Goal: Information Seeking & Learning: Compare options

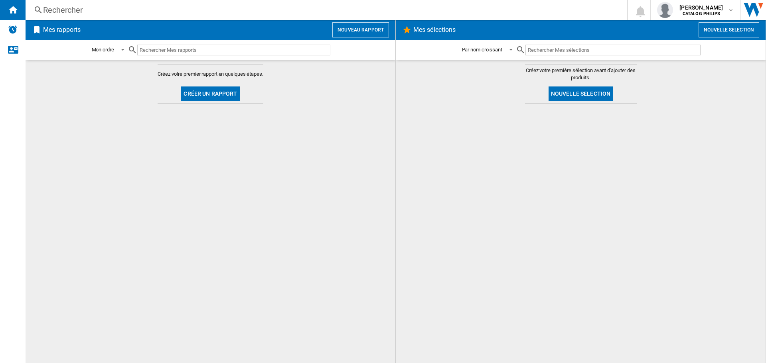
click at [54, 11] on div "Rechercher" at bounding box center [324, 9] width 563 height 11
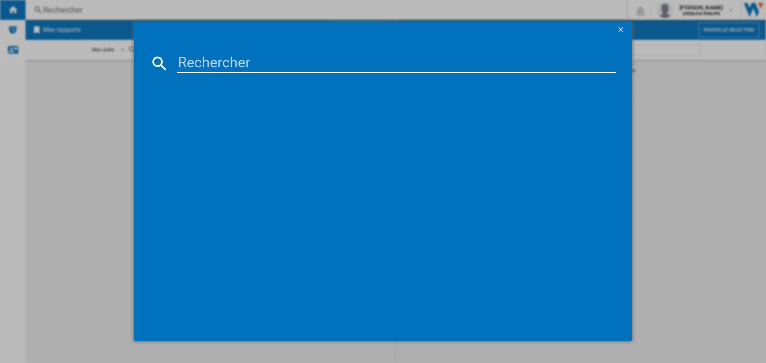
click at [95, 95] on div at bounding box center [383, 181] width 766 height 363
click at [617, 27] on ng-md-icon "getI18NText('BUTTONS.CLOSE_DIALOG')" at bounding box center [622, 31] width 10 height 10
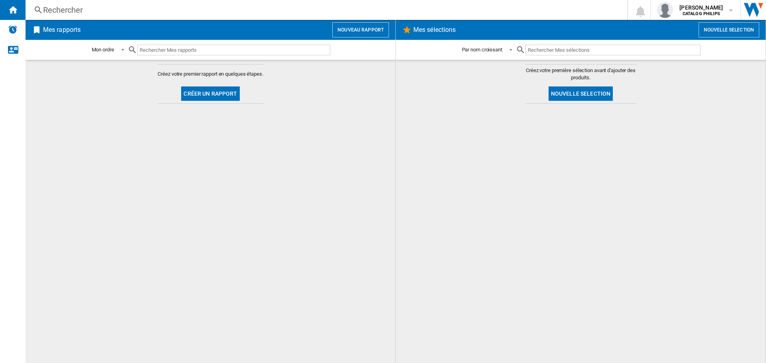
click at [200, 94] on button "Créer un rapport" at bounding box center [210, 94] width 58 height 14
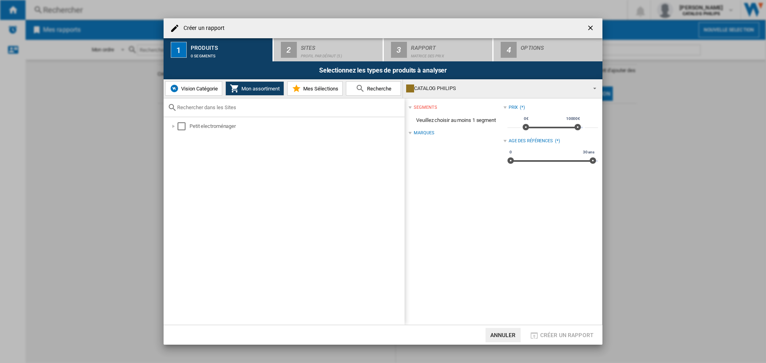
click at [370, 88] on span "Recherche" at bounding box center [378, 89] width 26 height 6
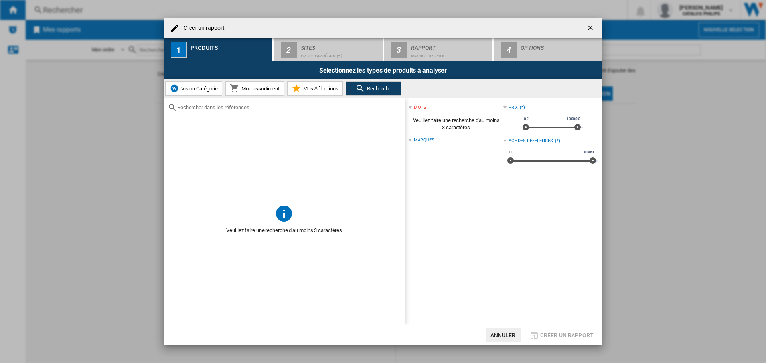
click at [236, 109] on input "text" at bounding box center [288, 108] width 223 height 6
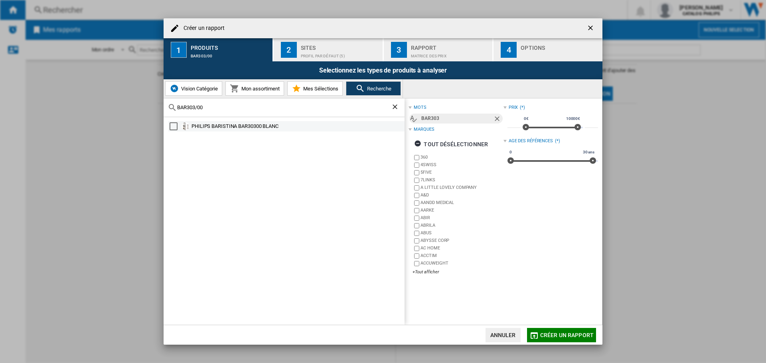
type input "BAR303/00"
click at [231, 128] on div "PHILIPS BARISTINA BAR30300 BLANC" at bounding box center [297, 126] width 212 height 8
click at [558, 334] on span "Créer un rapport" at bounding box center [566, 335] width 53 height 6
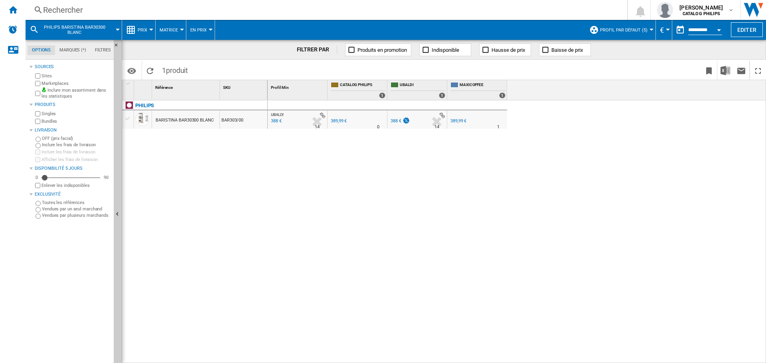
click at [650, 27] on md-menu "Profil par défaut (5) Profil par défaut (5) Top 10 (8) TOUS (15) Editer "Profil…" at bounding box center [620, 30] width 71 height 20
click at [640, 29] on span "Profil par défaut (5)" at bounding box center [623, 30] width 47 height 5
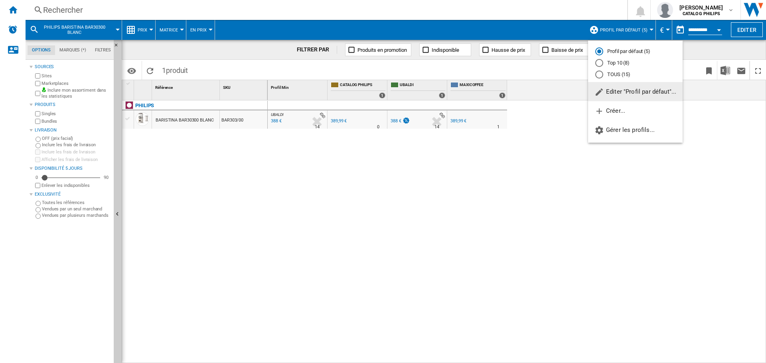
click at [611, 73] on md-radio-button "TOUS (15)" at bounding box center [635, 75] width 80 height 8
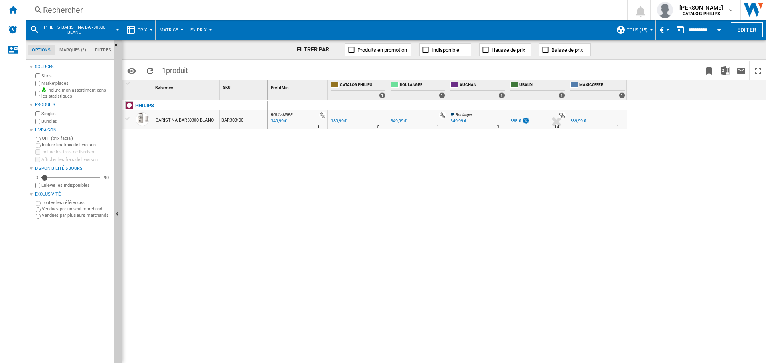
click at [140, 36] on button "Prix" at bounding box center [145, 30] width 14 height 20
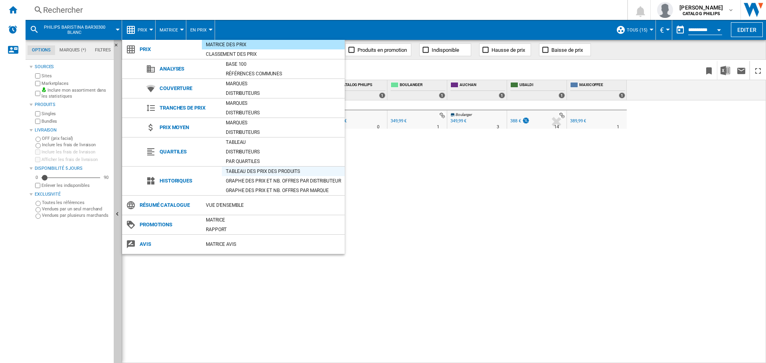
click at [237, 168] on div "Tableau des prix des produits" at bounding box center [283, 172] width 123 height 8
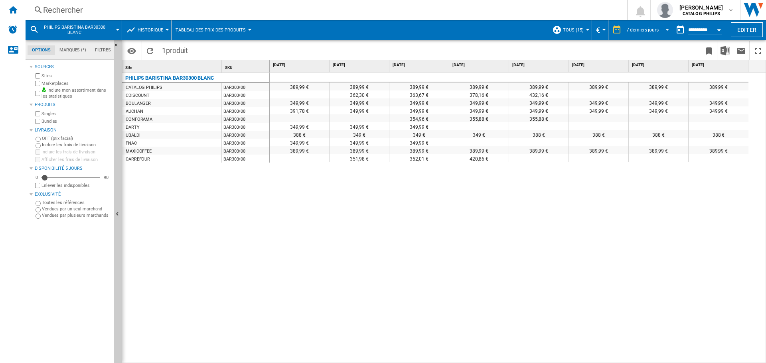
click at [641, 30] on div "7 derniers jours" at bounding box center [642, 30] width 32 height 6
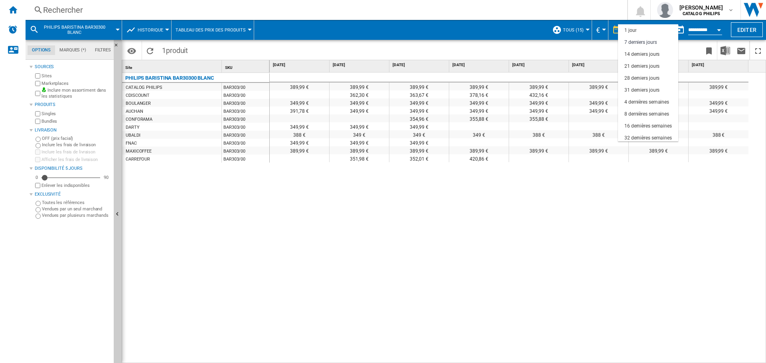
scroll to position [12, 0]
click at [644, 91] on div "4 dernières semaines" at bounding box center [646, 90] width 45 height 7
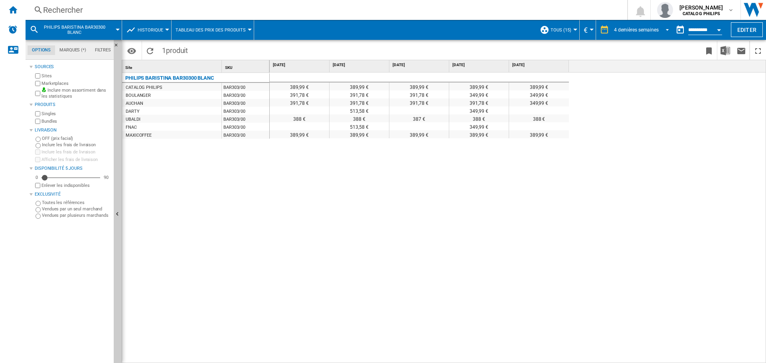
click at [623, 32] on div "4 dernières semaines" at bounding box center [636, 30] width 45 height 6
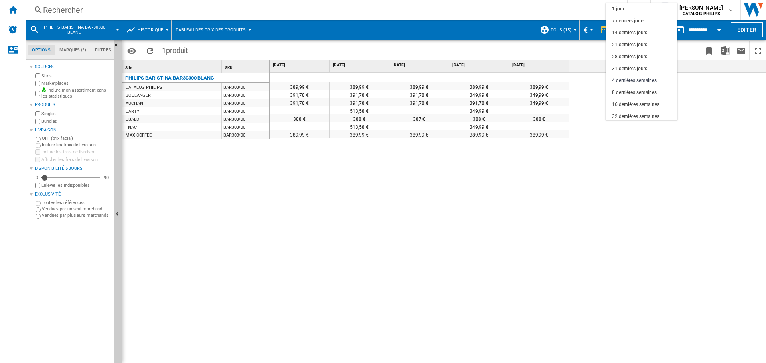
scroll to position [50, 0]
click at [637, 20] on div "31 derniers jours" at bounding box center [629, 18] width 35 height 7
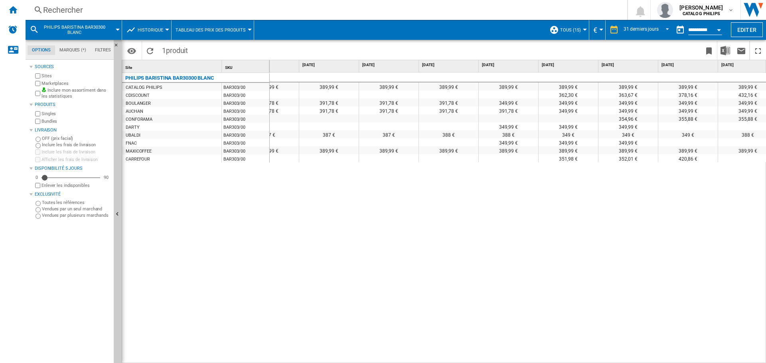
click at [515, 123] on div "349,99 €" at bounding box center [508, 126] width 59 height 8
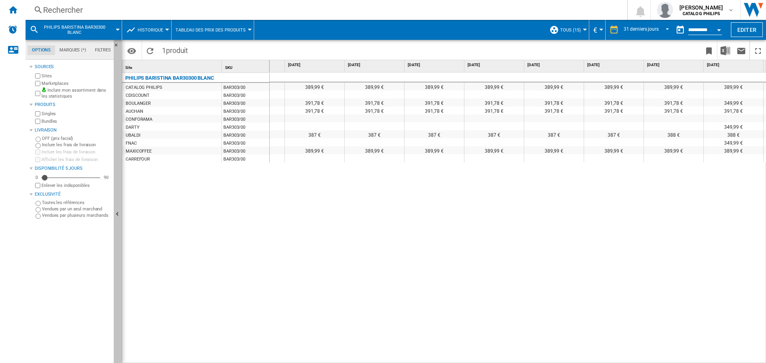
scroll to position [0, 994]
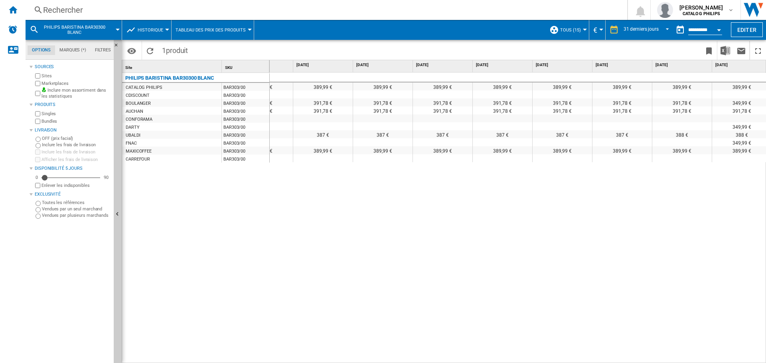
click at [85, 15] on div "Rechercher" at bounding box center [324, 9] width 563 height 11
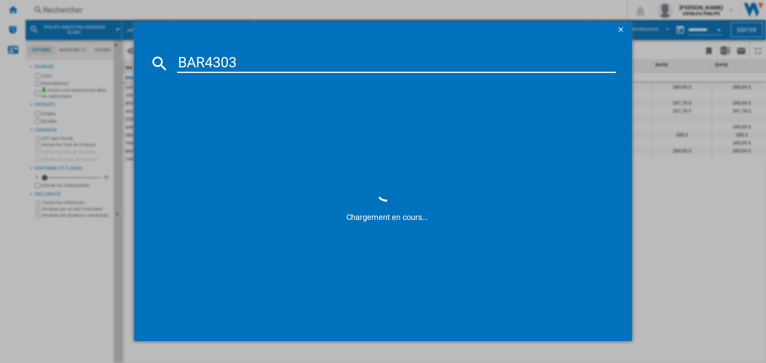
click at [211, 58] on input "BAR4303" at bounding box center [396, 63] width 439 height 19
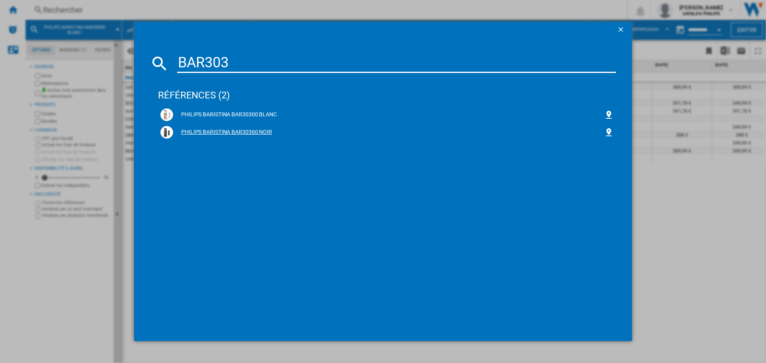
type input "BAR303"
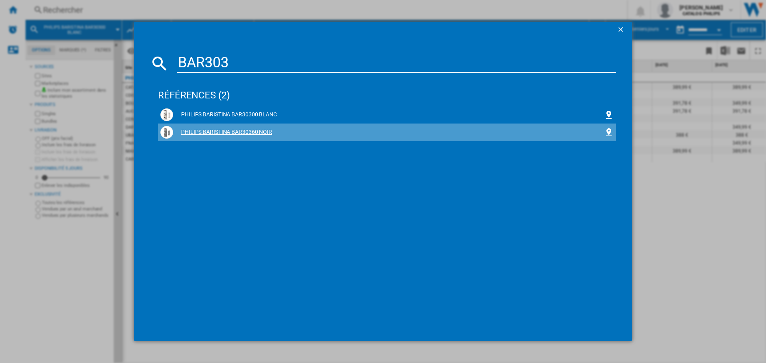
click at [224, 132] on div "PHILIPS BARISTINA BAR30360 NOIR" at bounding box center [388, 132] width 431 height 8
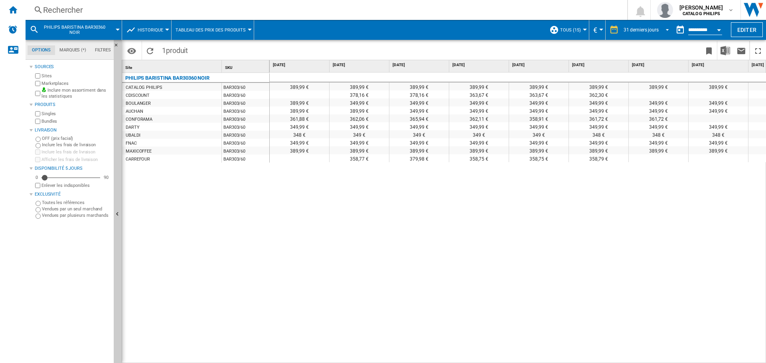
click at [639, 29] on div "31 derniers jours" at bounding box center [640, 30] width 35 height 6
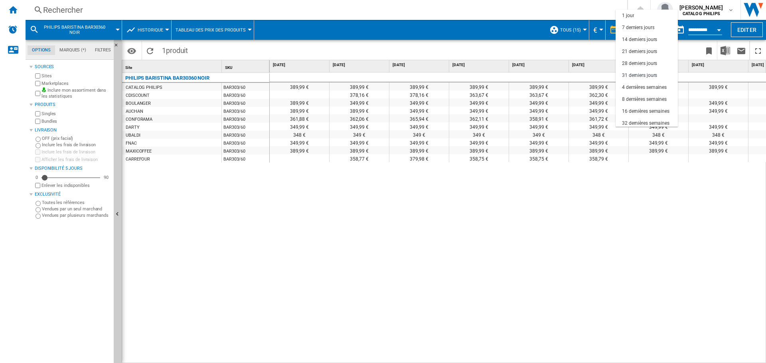
scroll to position [45, 0]
click at [540, 194] on md-backdrop at bounding box center [383, 181] width 766 height 363
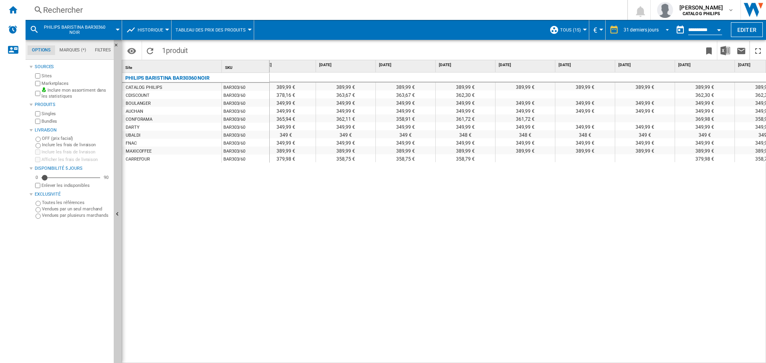
scroll to position [0, 0]
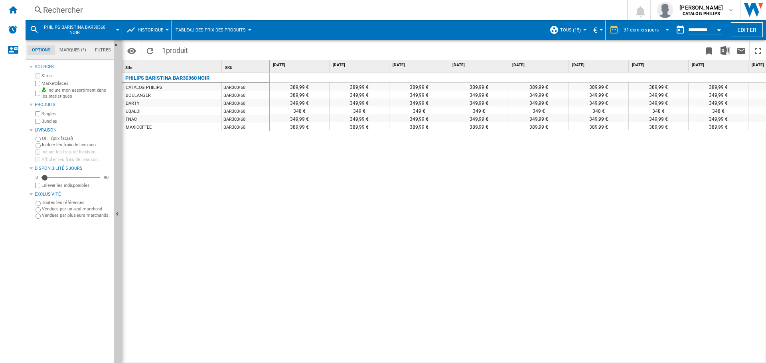
click at [629, 29] on div "31 derniers jours" at bounding box center [640, 30] width 35 height 6
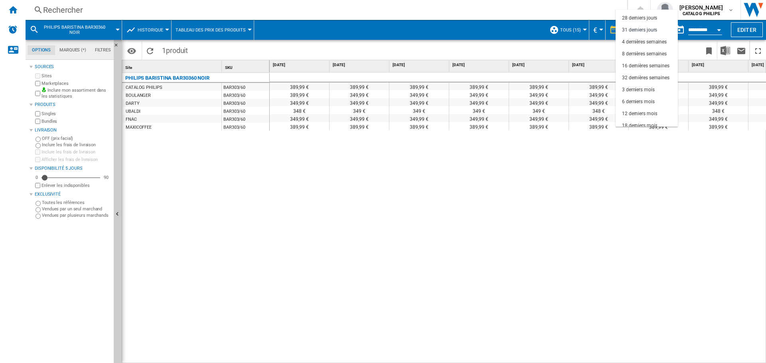
click at [81, 16] on md-backdrop at bounding box center [383, 181] width 766 height 363
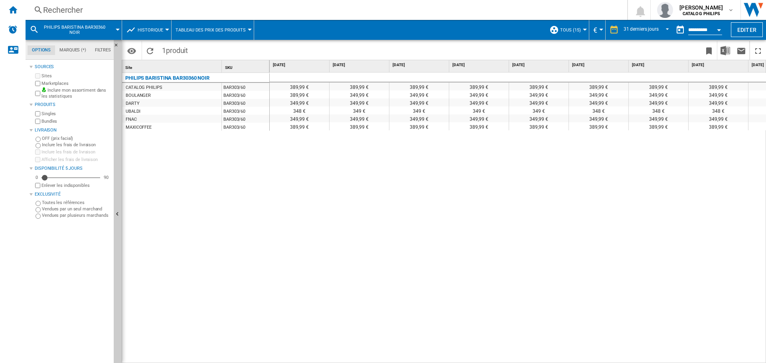
click at [64, 11] on div "Rechercher" at bounding box center [324, 9] width 563 height 11
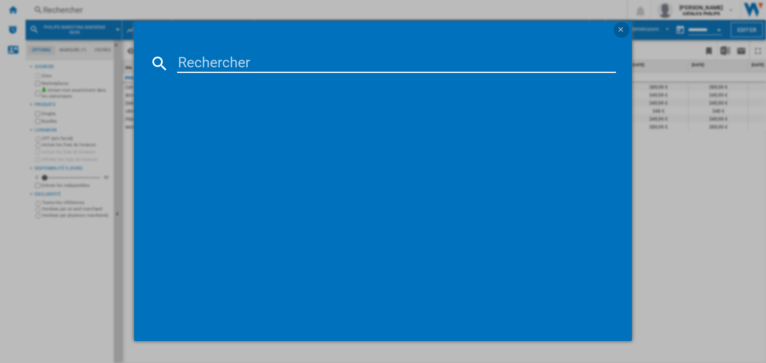
click at [624, 23] on button "button" at bounding box center [621, 30] width 16 height 16
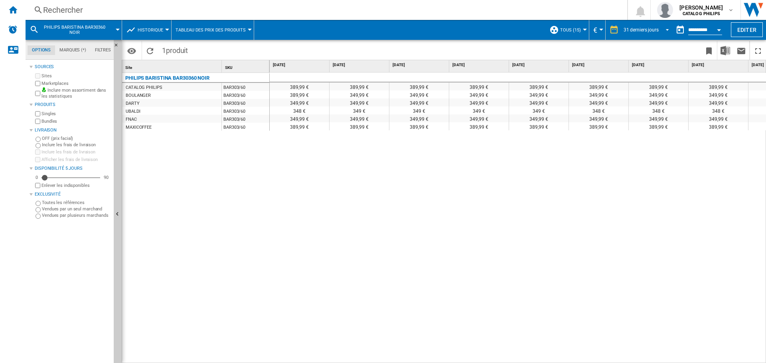
click at [626, 28] on div "31 derniers jours" at bounding box center [640, 30] width 35 height 6
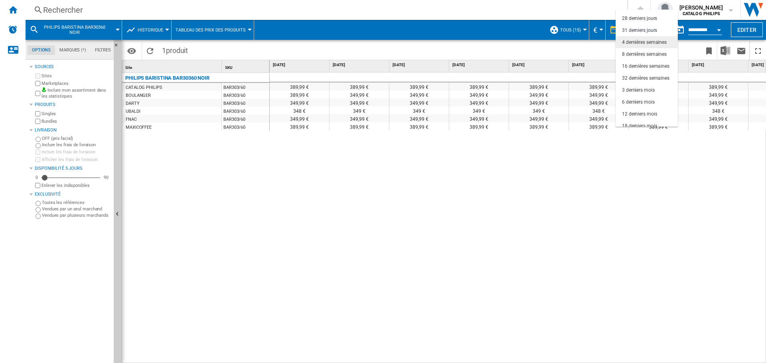
click at [642, 41] on div "4 dernières semaines" at bounding box center [644, 42] width 45 height 7
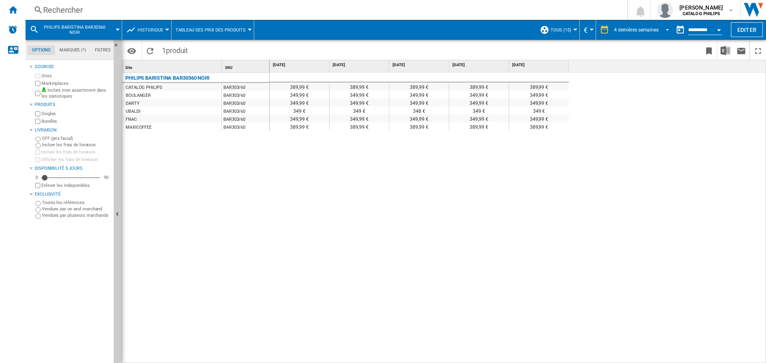
click at [629, 27] on div "4 dernières semaines" at bounding box center [636, 30] width 45 height 6
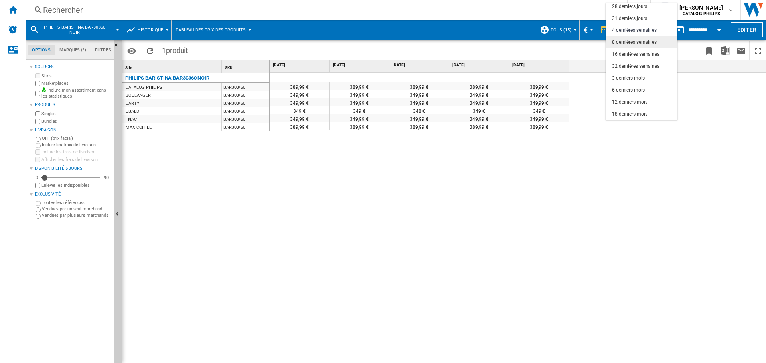
click at [637, 41] on div "8 dernières semaines" at bounding box center [634, 42] width 45 height 7
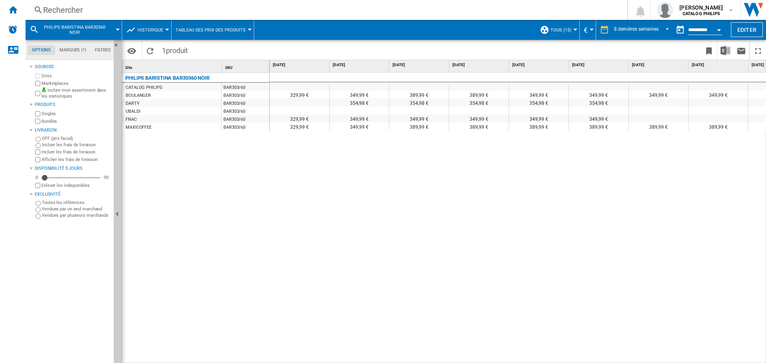
click at [73, 11] on div "Rechercher" at bounding box center [324, 9] width 563 height 11
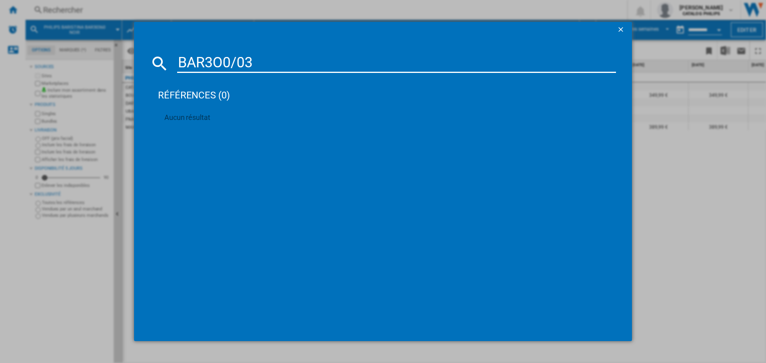
type input "BAR3O0/03"
click at [615, 30] on button "button" at bounding box center [621, 30] width 16 height 16
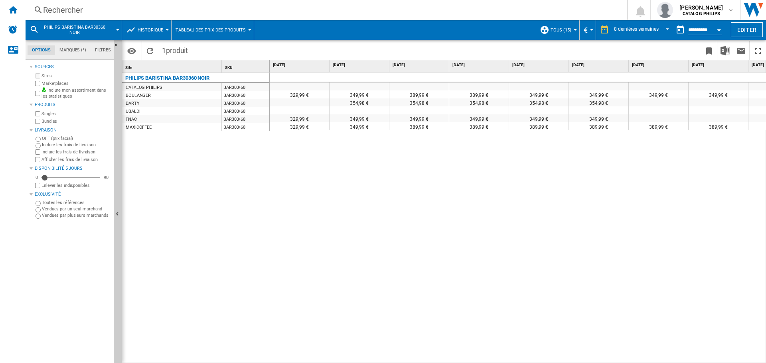
click at [86, 12] on div "Rechercher" at bounding box center [324, 9] width 563 height 11
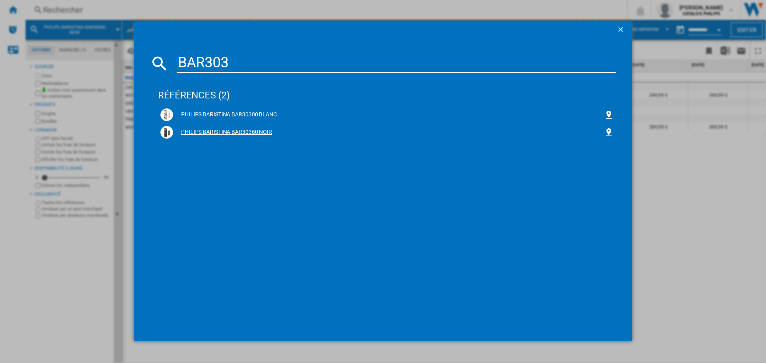
type input "BAR303"
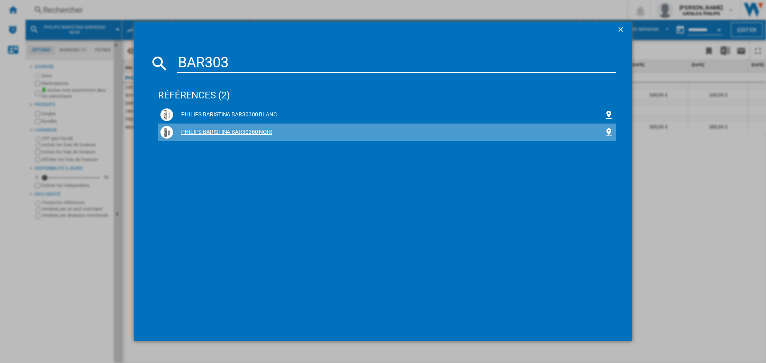
click at [214, 132] on div "PHILIPS BARISTINA BAR30360 NOIR" at bounding box center [388, 132] width 431 height 8
click at [203, 130] on div "PHILIPS BARISTINA BAR30360 NOIR" at bounding box center [388, 132] width 431 height 8
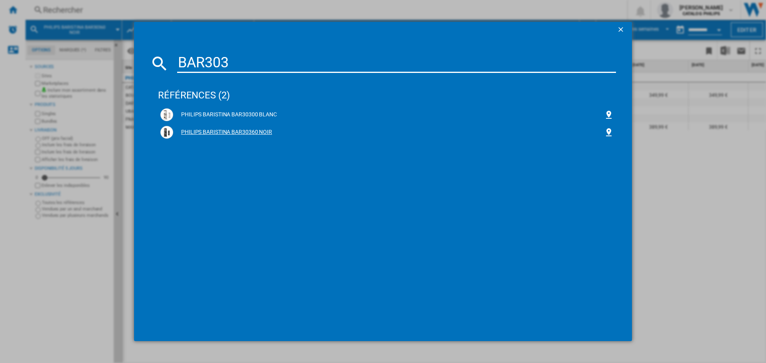
click at [203, 130] on div "PHILIPS BARISTINA BAR30360 NOIR" at bounding box center [388, 132] width 431 height 8
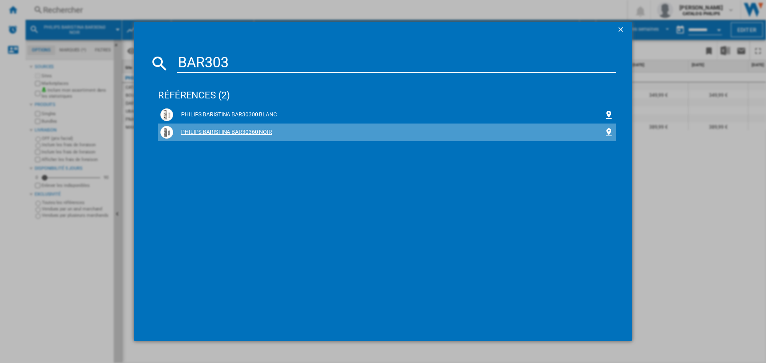
click at [203, 130] on div "PHILIPS BARISTINA BAR30360 NOIR" at bounding box center [388, 132] width 431 height 8
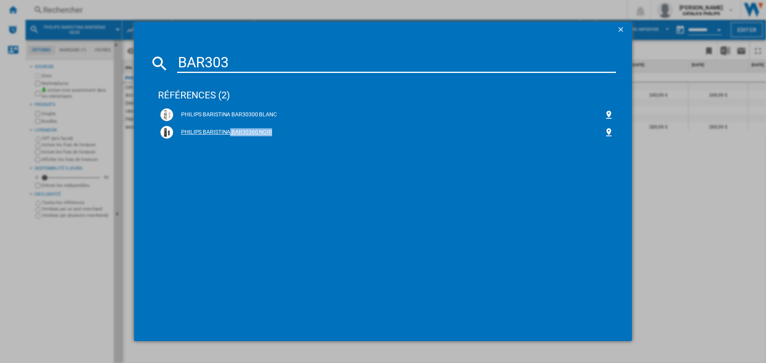
click at [203, 130] on div "PHILIPS BARISTINA BAR30360 NOIR" at bounding box center [388, 132] width 431 height 8
click at [625, 26] on ng-md-icon "getI18NText('BUTTONS.CLOSE_DIALOG')" at bounding box center [622, 31] width 10 height 10
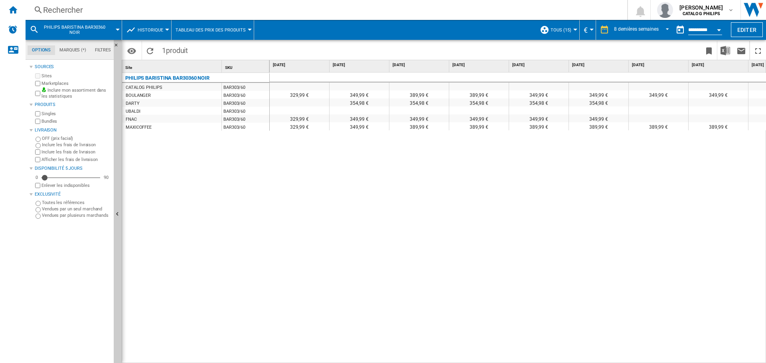
click at [59, 15] on div "Rechercher" at bounding box center [324, 9] width 563 height 11
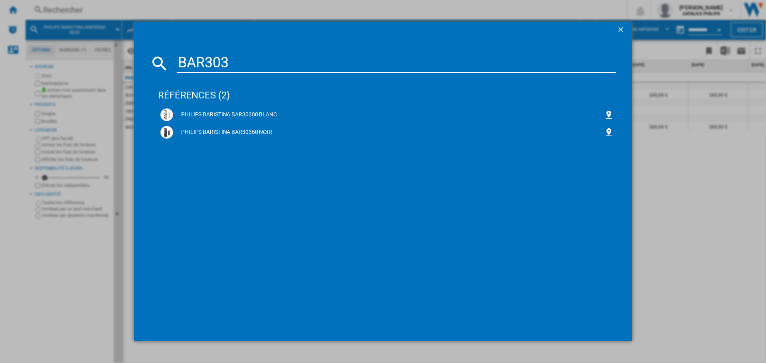
type input "BAR303"
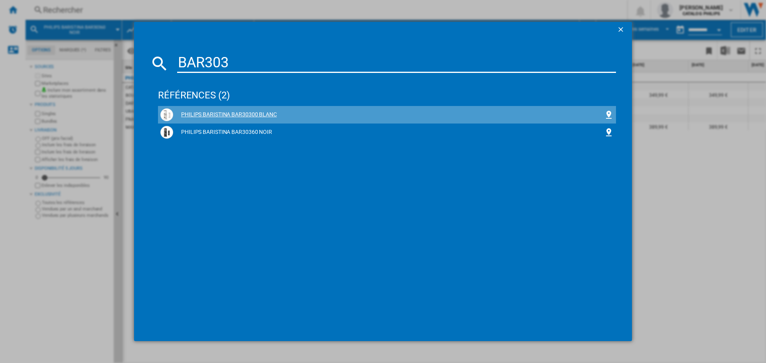
click at [191, 113] on div "PHILIPS BARISTINA BAR30300 BLANC" at bounding box center [388, 115] width 431 height 8
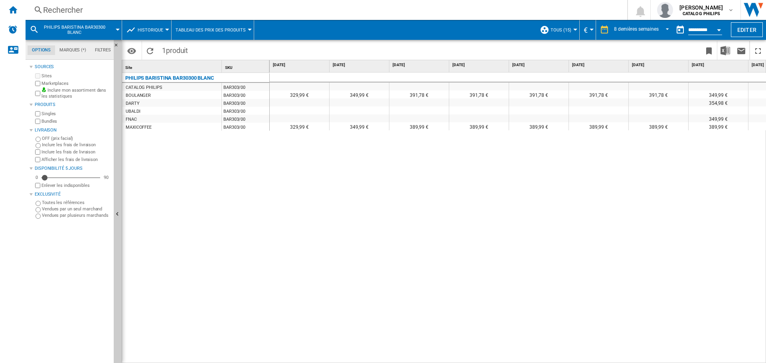
scroll to position [0, 42]
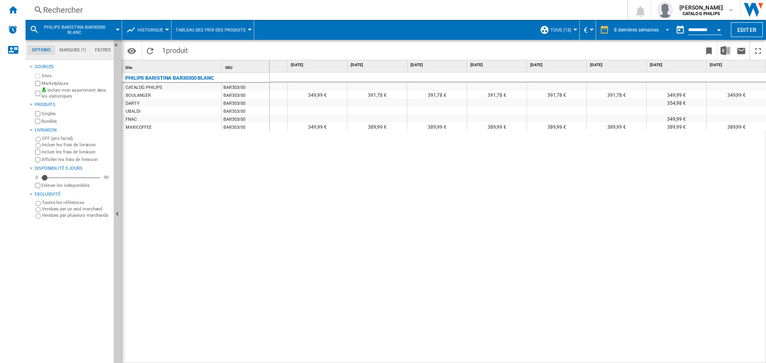
click at [651, 25] on md-select-value "8 dernières semaines" at bounding box center [642, 30] width 59 height 12
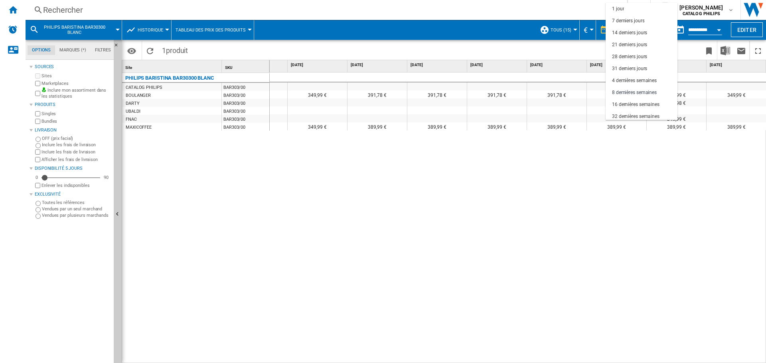
scroll to position [50, 0]
click at [630, 18] on div "31 derniers jours" at bounding box center [629, 18] width 35 height 7
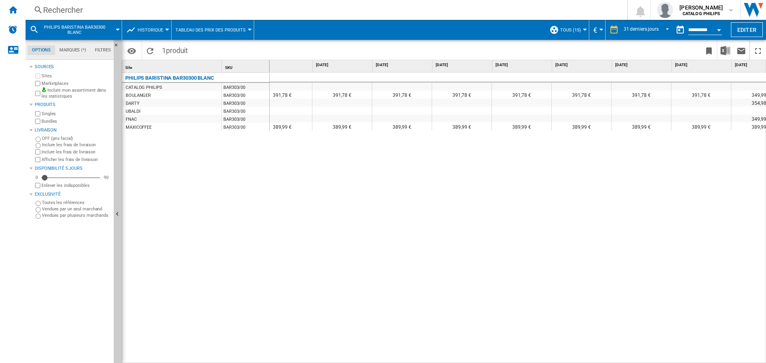
scroll to position [0, 974]
click at [40, 160] on div "Afficher les frais de livraison" at bounding box center [72, 160] width 77 height 8
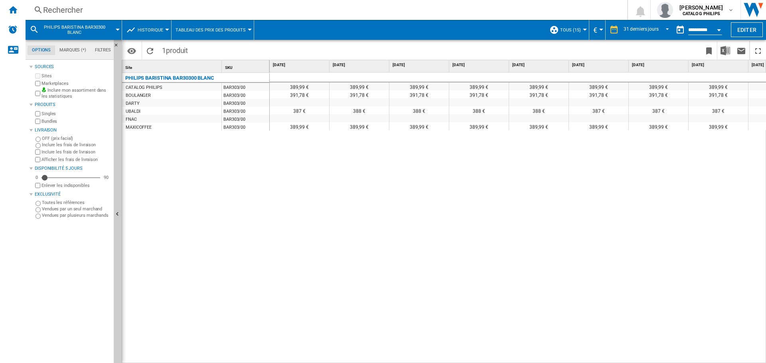
scroll to position [0, 107]
click at [81, 24] on button "PHILIPS BARISTINA BAR30300 BLANC" at bounding box center [78, 30] width 72 height 20
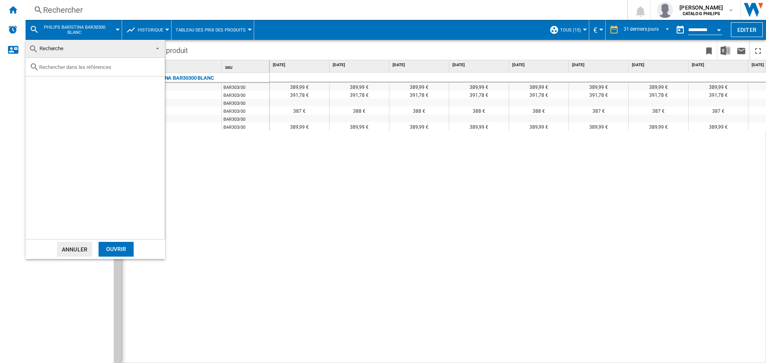
click at [71, 66] on input "text" at bounding box center [100, 67] width 122 height 6
type input "A"
click at [152, 67] on ng-md-icon "Effacer la recherche" at bounding box center [156, 67] width 10 height 10
click at [122, 67] on input "text" at bounding box center [100, 67] width 122 height 6
type input "BAR303"
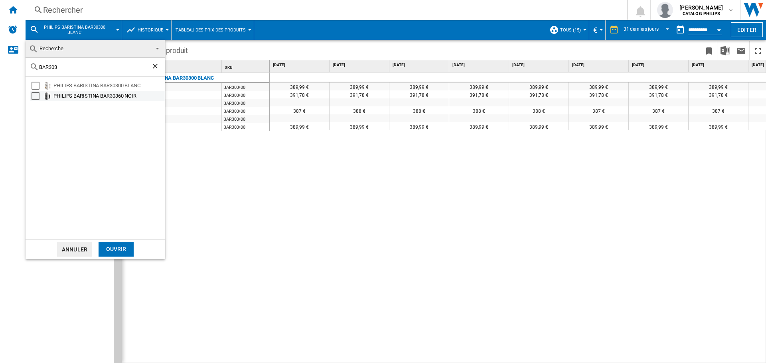
click at [39, 97] on div "Select" at bounding box center [36, 96] width 8 height 8
click at [123, 250] on div "Ouvrir" at bounding box center [116, 249] width 35 height 15
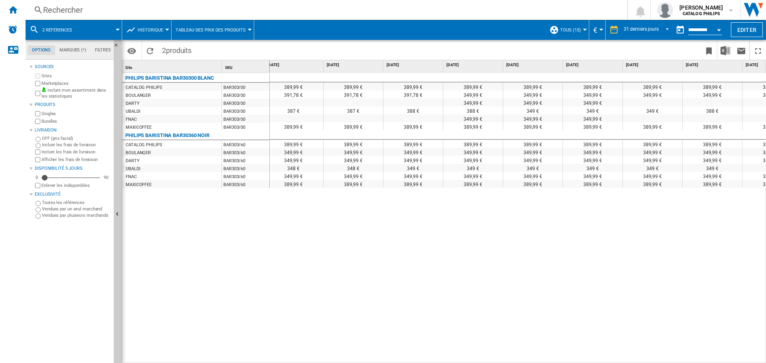
click at [486, 93] on div "349,99 €" at bounding box center [472, 95] width 59 height 8
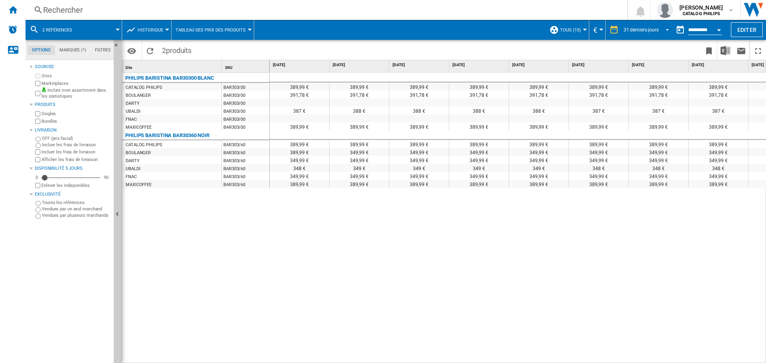
click at [624, 31] on div "31 derniers jours" at bounding box center [640, 30] width 35 height 6
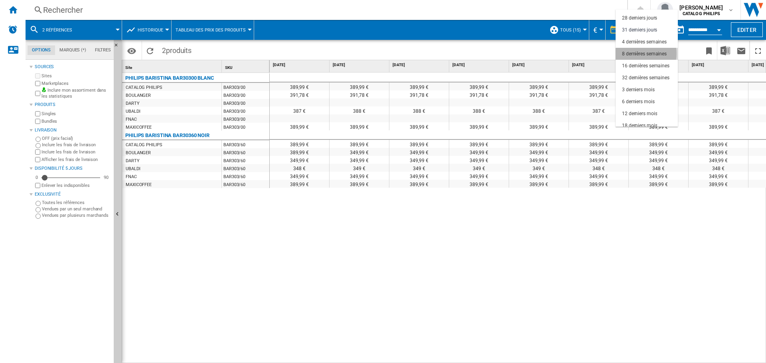
click at [637, 53] on div "8 dernières semaines" at bounding box center [644, 54] width 45 height 7
